Goal: Information Seeking & Learning: Learn about a topic

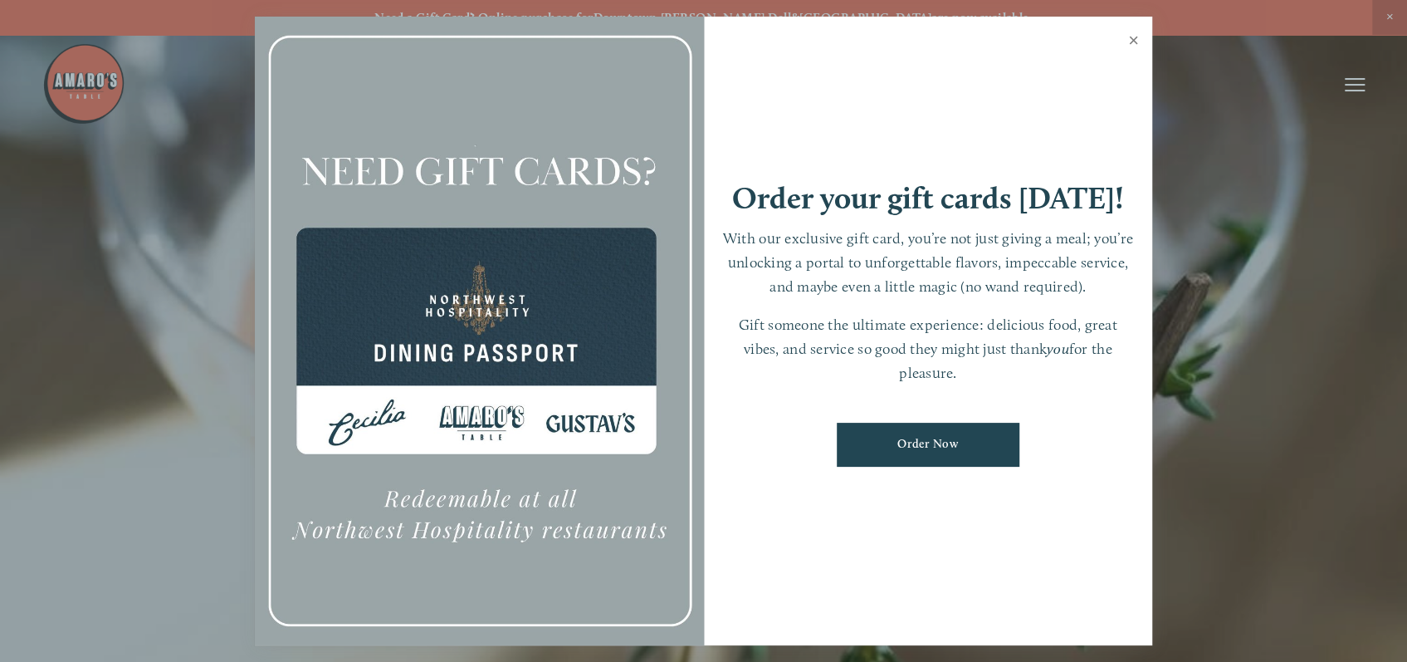
click at [1131, 46] on link "Close" at bounding box center [1134, 42] width 32 height 46
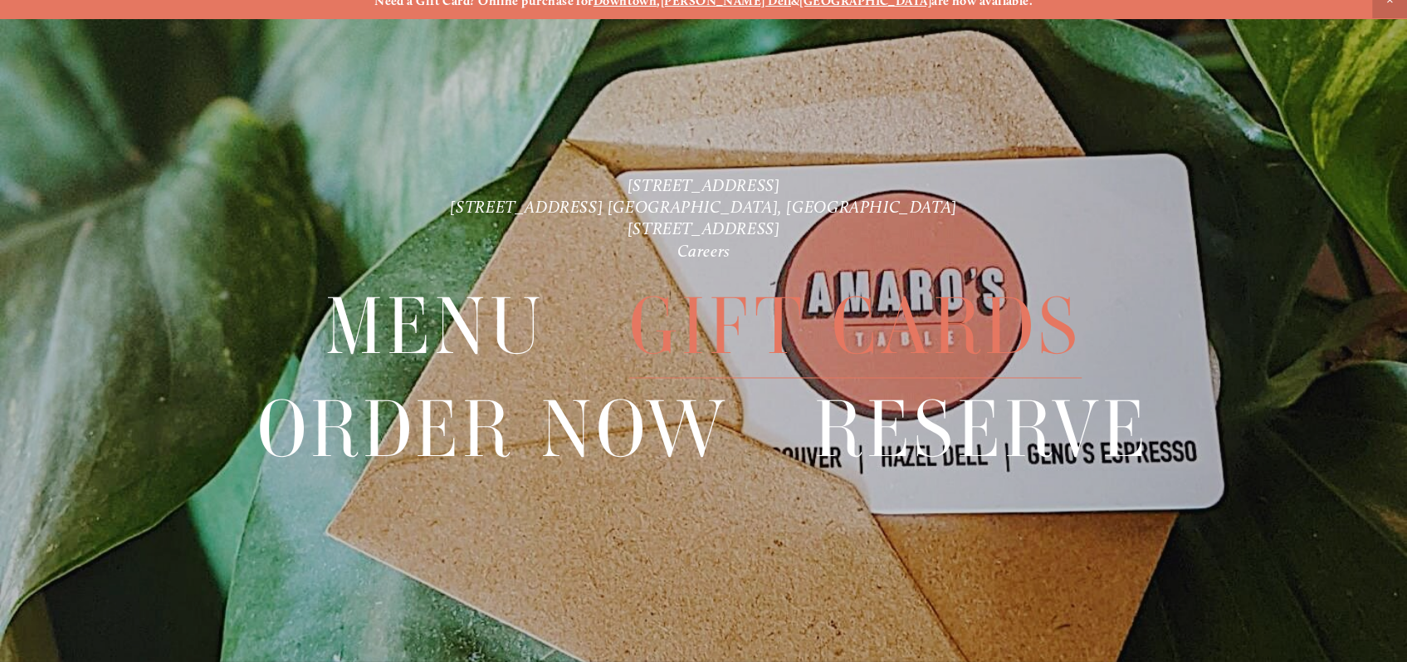
scroll to position [35, 0]
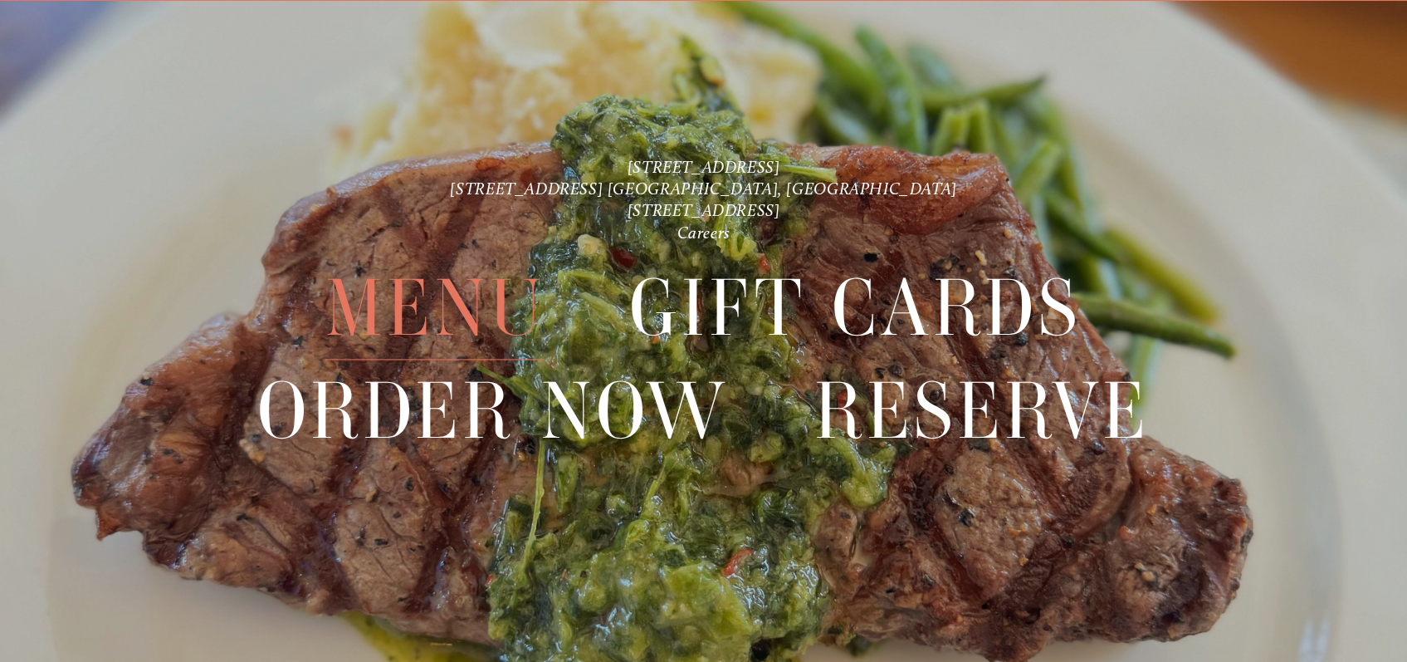
click at [419, 316] on span "Menu" at bounding box center [434, 308] width 219 height 102
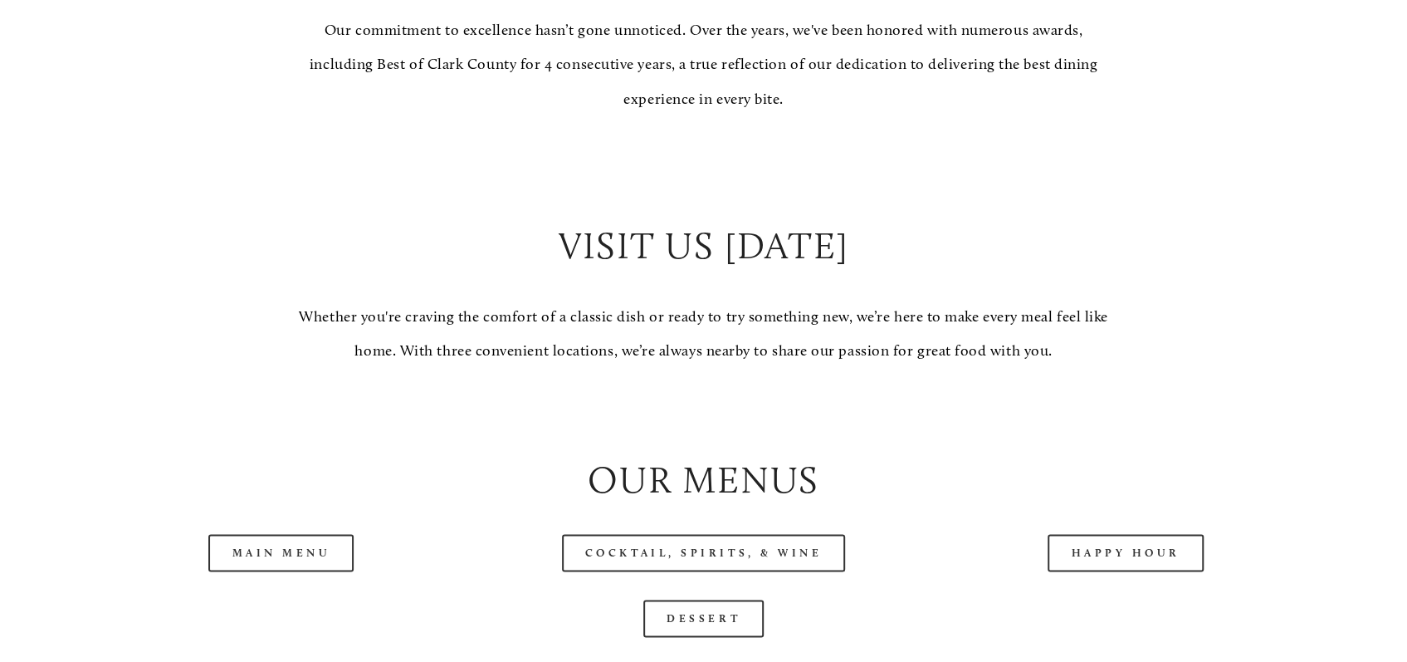
scroll to position [1734, 0]
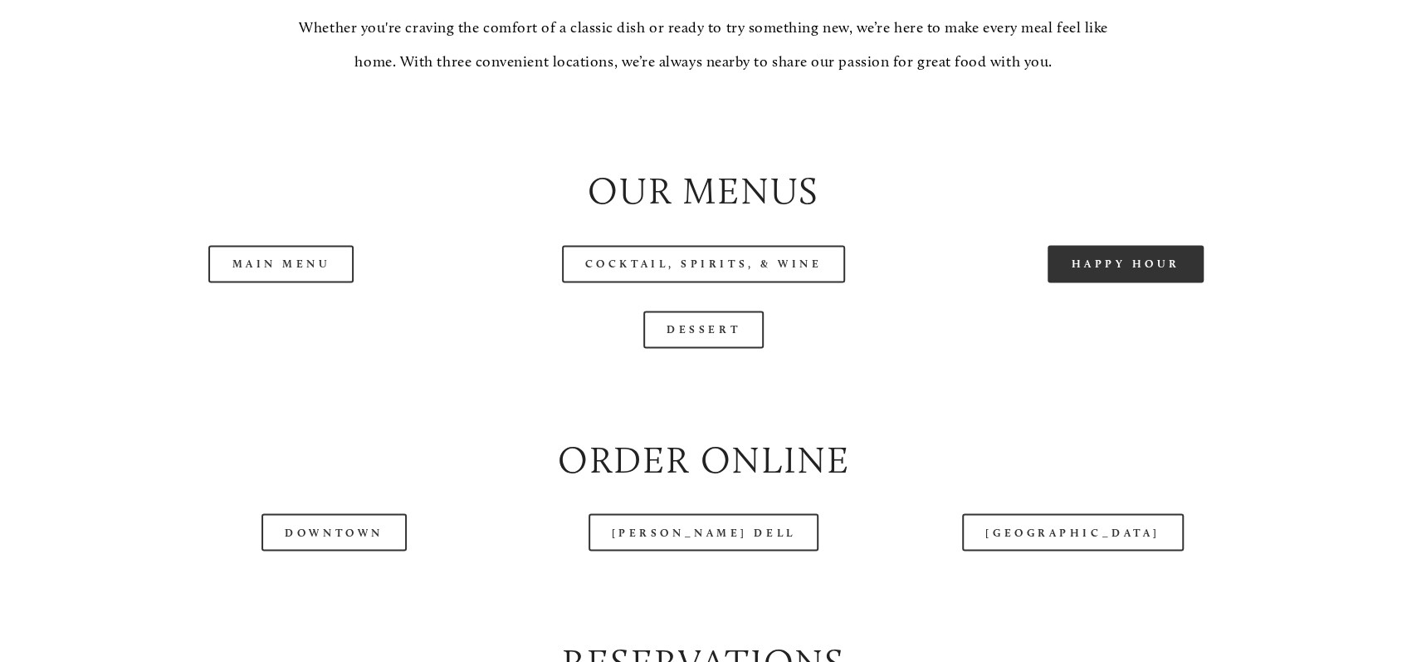
click at [1078, 262] on link "Happy Hour" at bounding box center [1126, 263] width 156 height 37
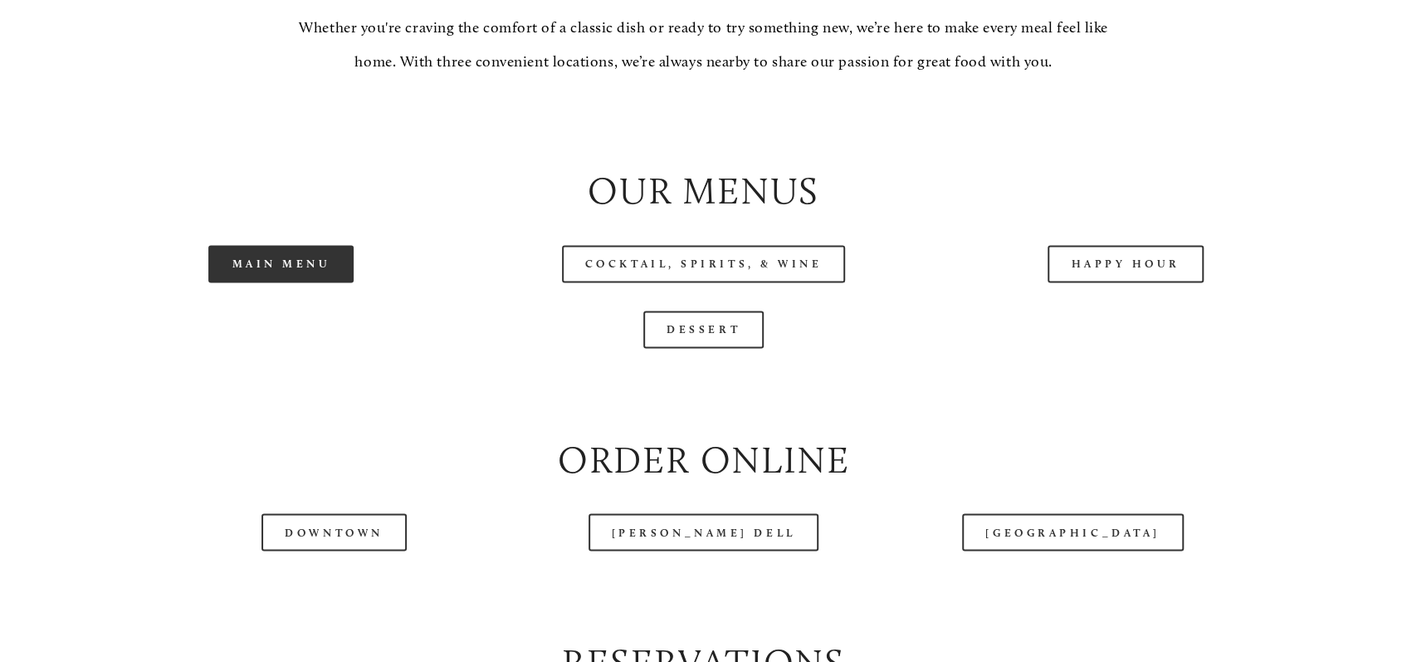
click at [260, 269] on link "Main Menu" at bounding box center [280, 263] width 145 height 37
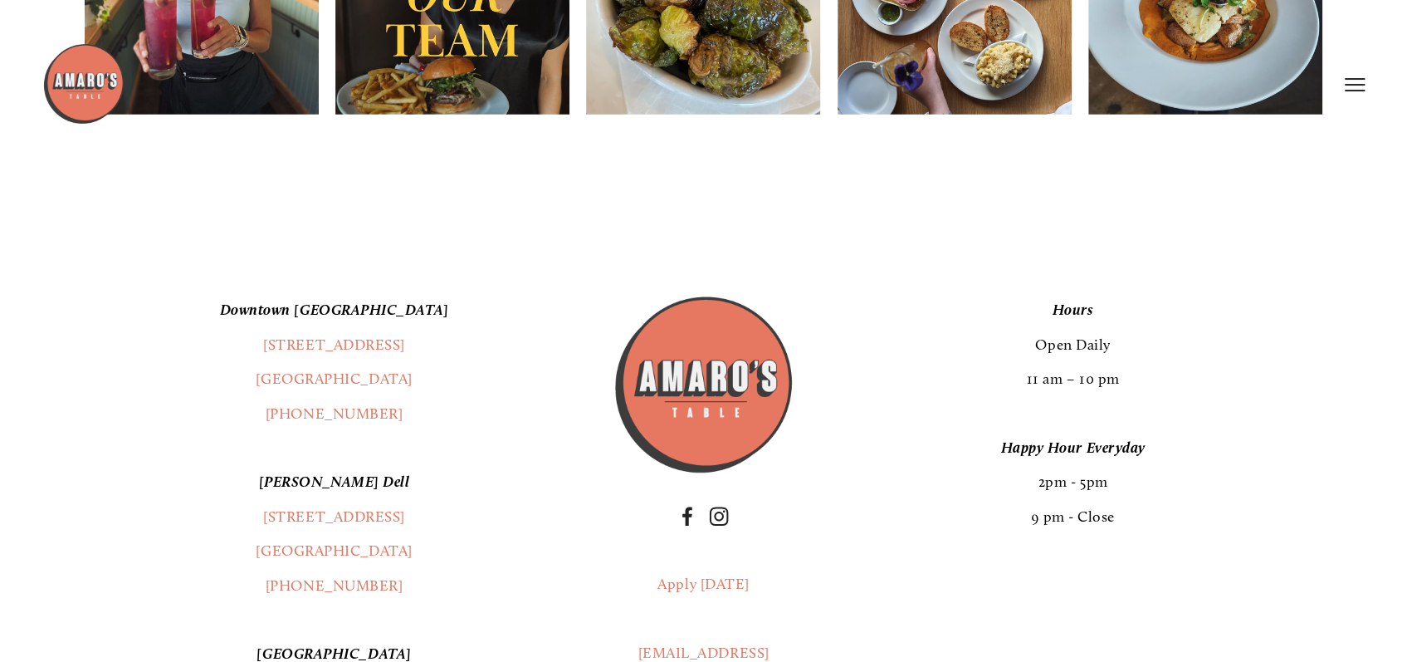
scroll to position [2600, 0]
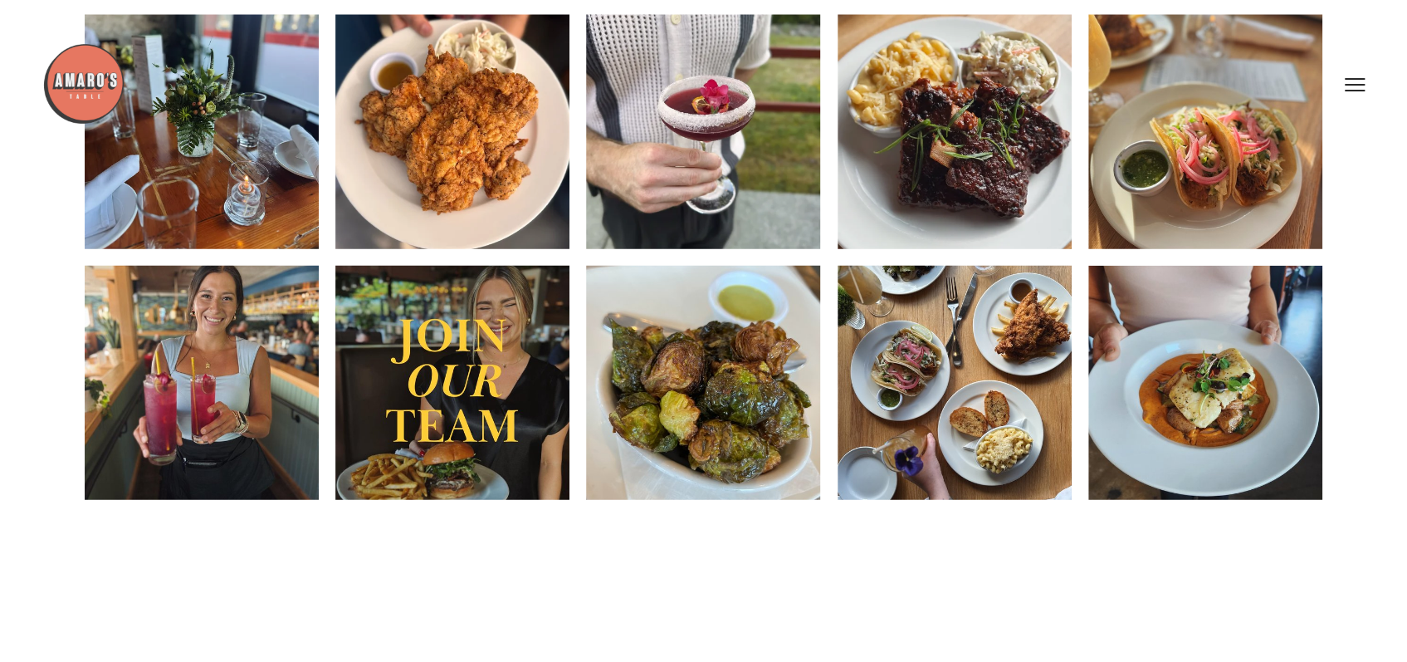
click at [230, 370] on img at bounding box center [202, 383] width 234 height 293
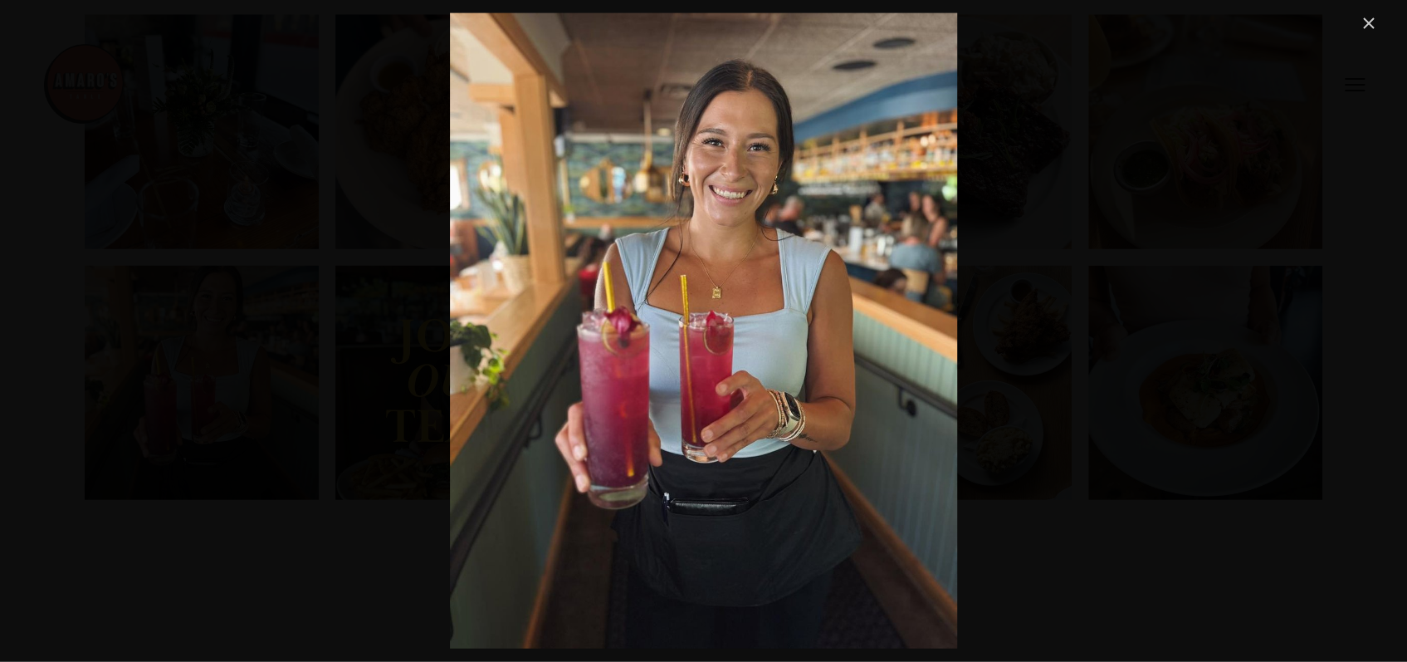
click at [1370, 24] on link "Close" at bounding box center [1369, 23] width 20 height 20
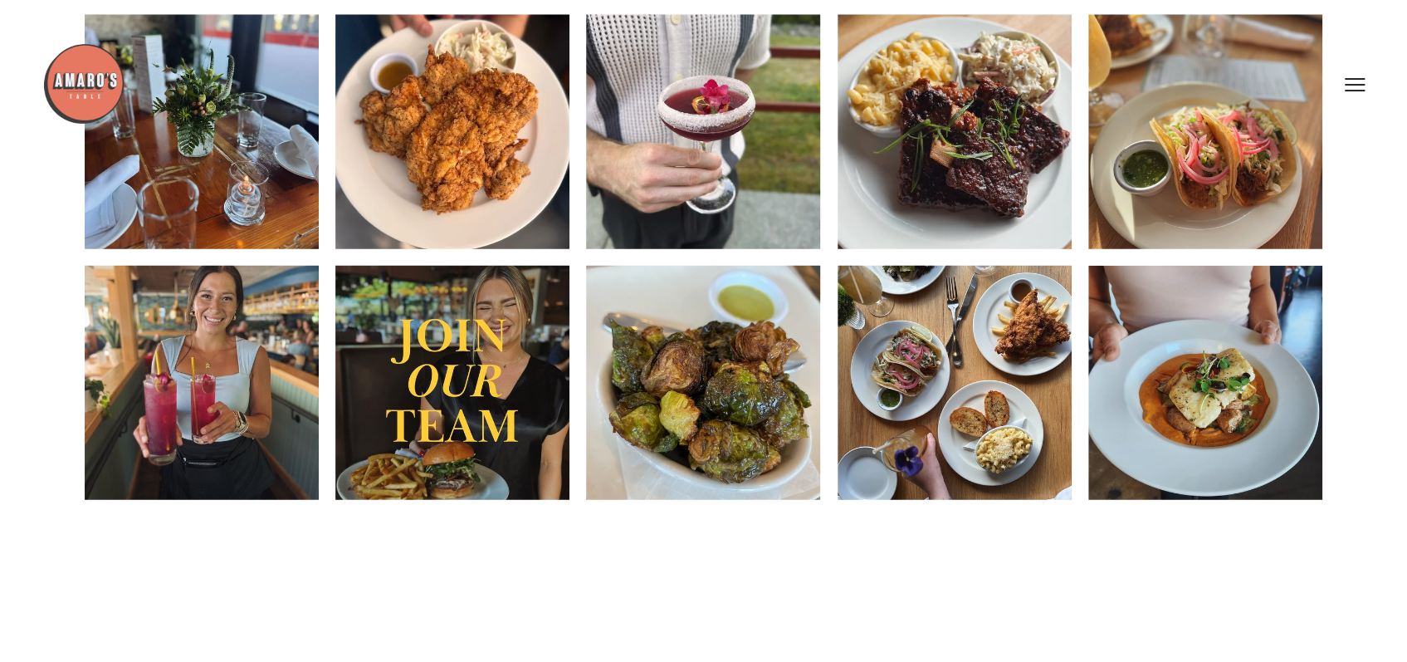
click at [982, 159] on header "Menu Order Now Visit Gallery 0" at bounding box center [703, 85] width 1323 height 170
click at [506, 398] on img at bounding box center [452, 383] width 234 height 293
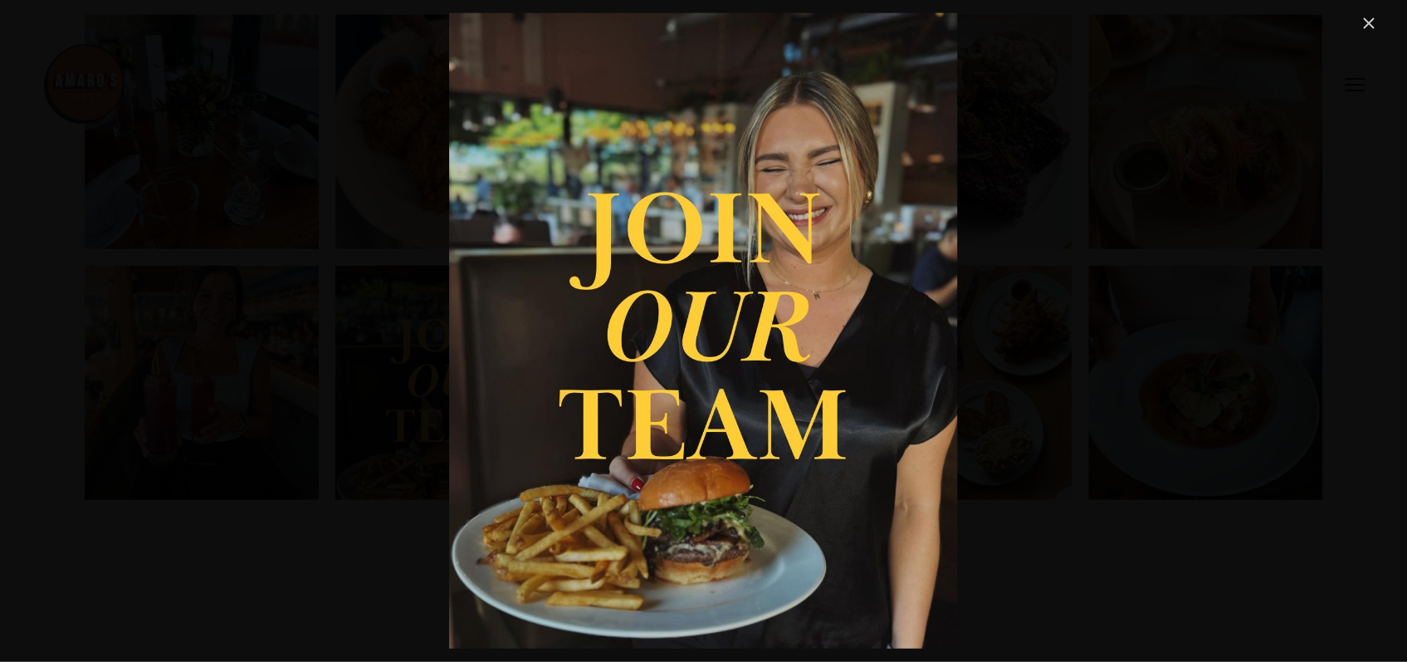
click at [1369, 25] on link "Close" at bounding box center [1369, 23] width 20 height 20
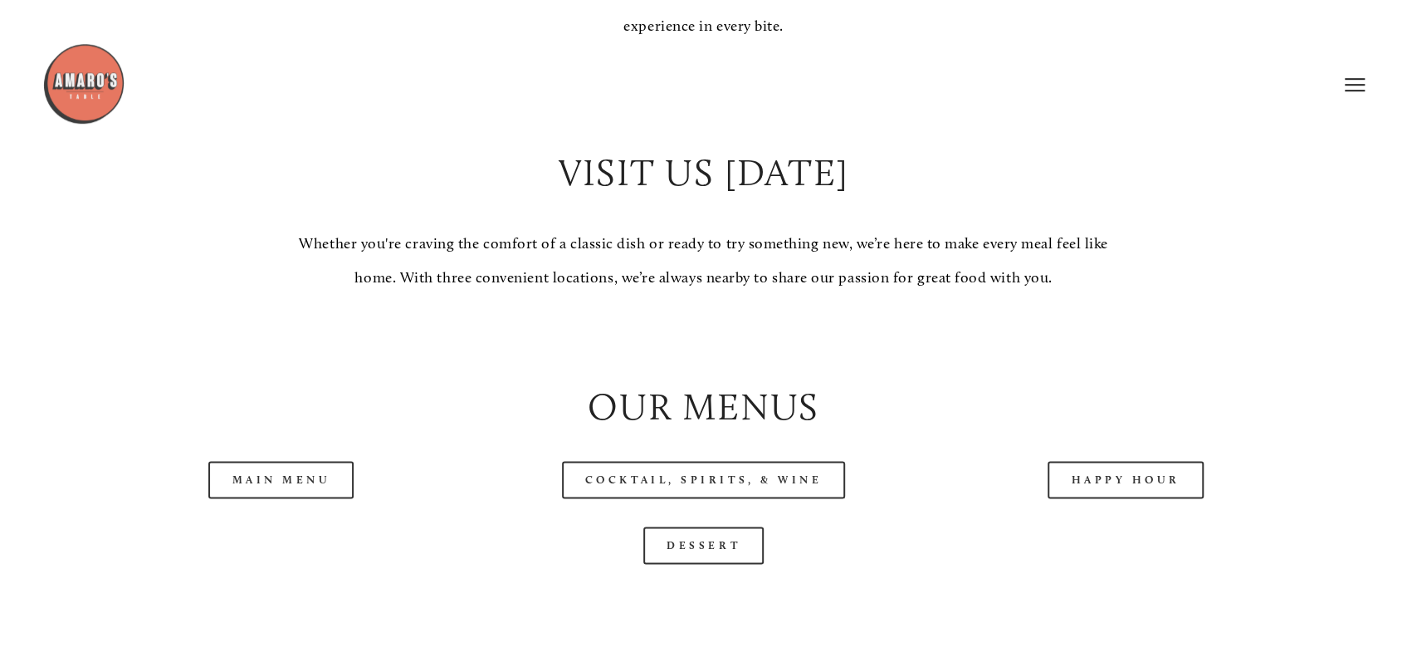
scroll to position [1445, 0]
